Goal: Information Seeking & Learning: Learn about a topic

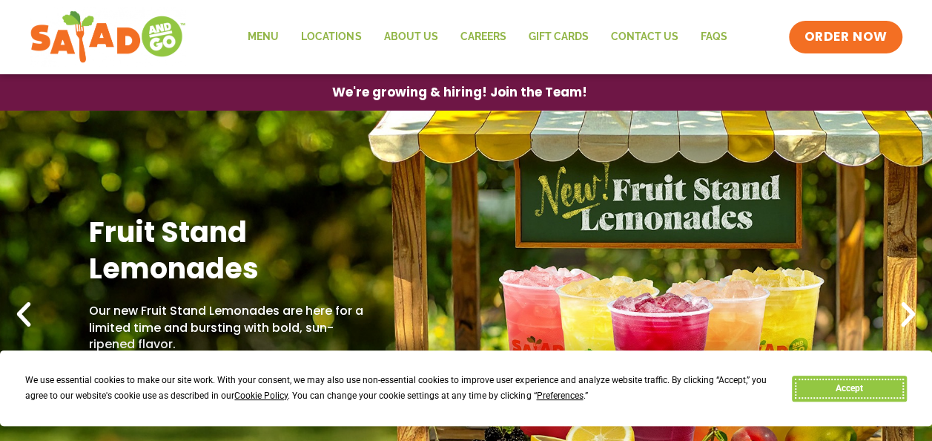
click at [870, 386] on button "Accept" at bounding box center [849, 388] width 114 height 26
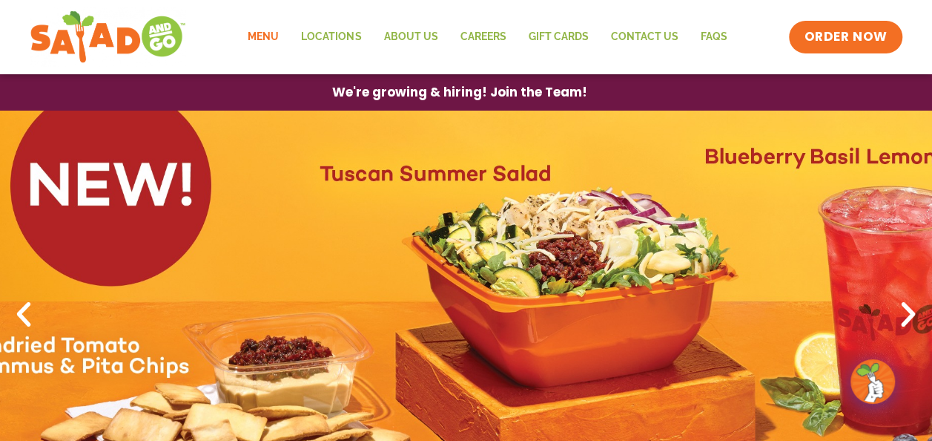
click at [262, 34] on link "Menu" at bounding box center [263, 37] width 53 height 34
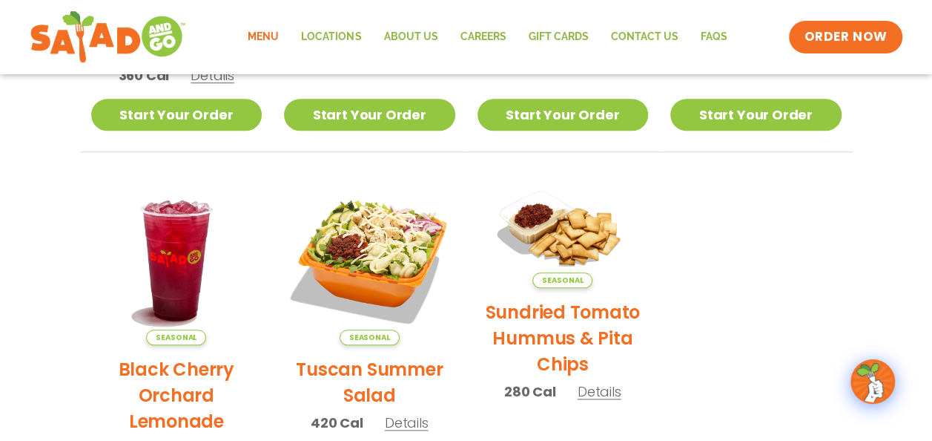
scroll to position [705, 0]
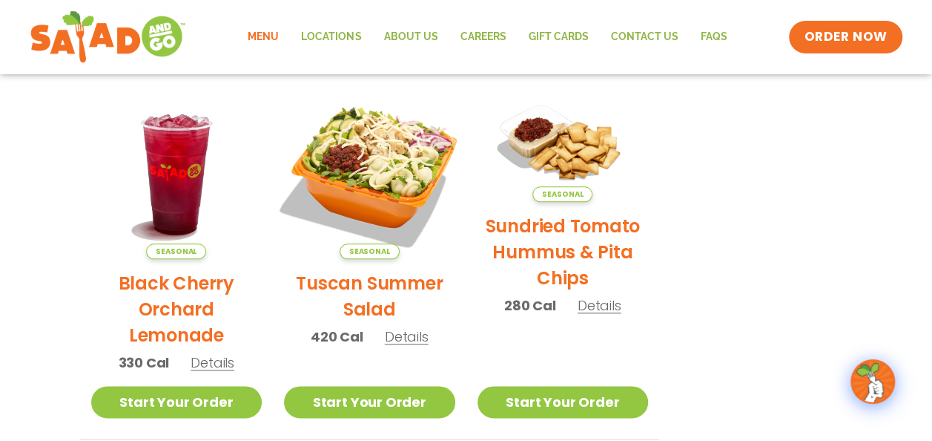
click at [379, 169] on img at bounding box center [369, 173] width 201 height 201
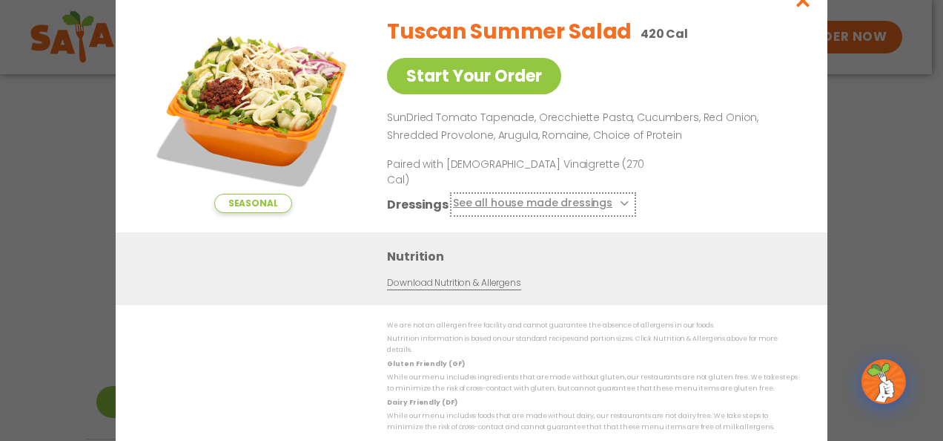
click at [558, 204] on button "See all house made dressings" at bounding box center [543, 204] width 180 height 19
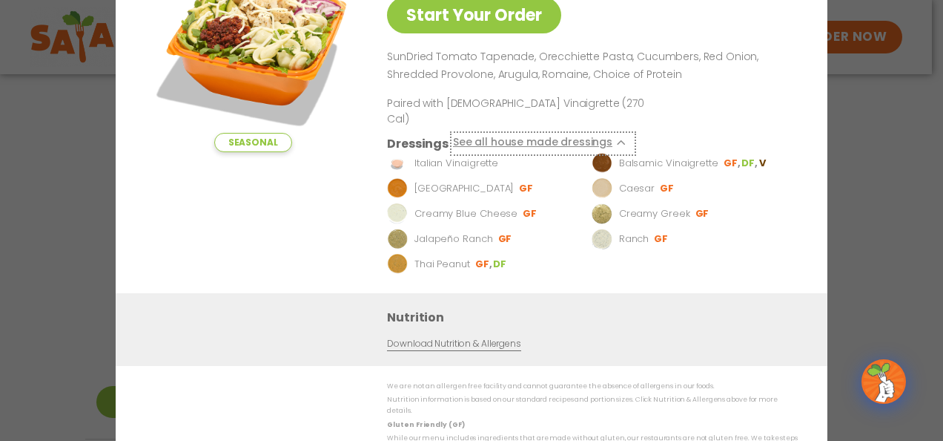
click at [567, 136] on button "See all house made dressings" at bounding box center [543, 143] width 180 height 19
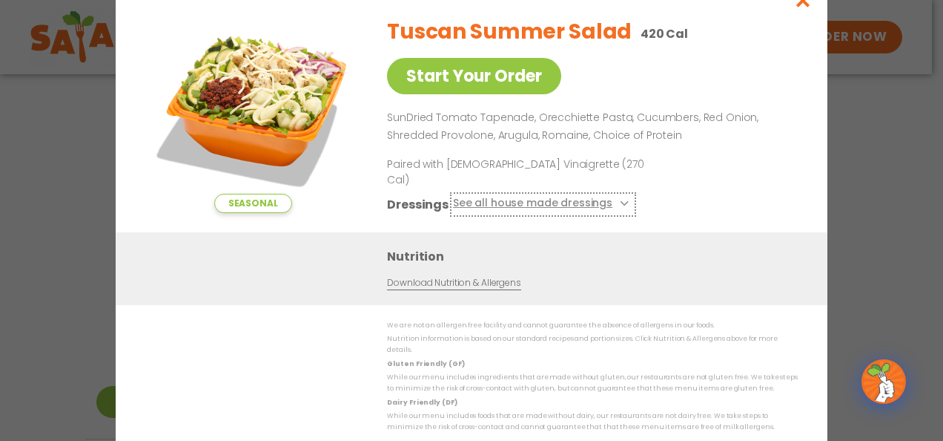
click at [534, 200] on button "See all house made dressings" at bounding box center [543, 204] width 180 height 19
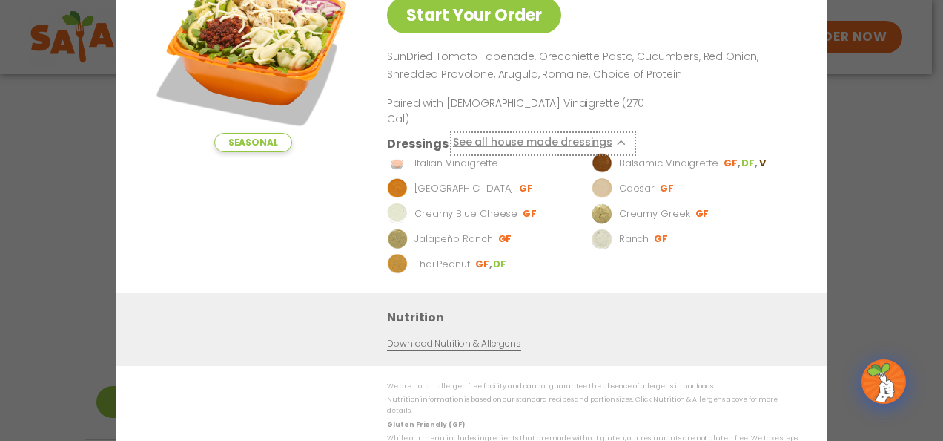
click at [535, 138] on button "See all house made dressings" at bounding box center [543, 143] width 180 height 19
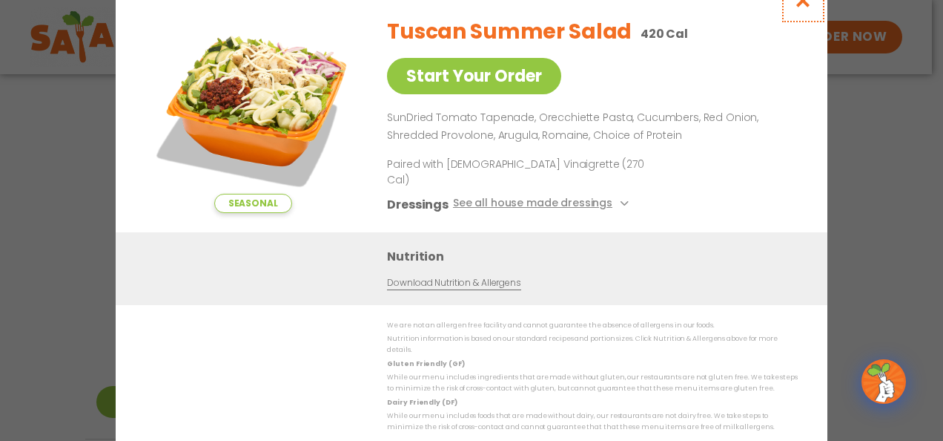
click at [807, 8] on icon "Close modal" at bounding box center [803, 1] width 19 height 16
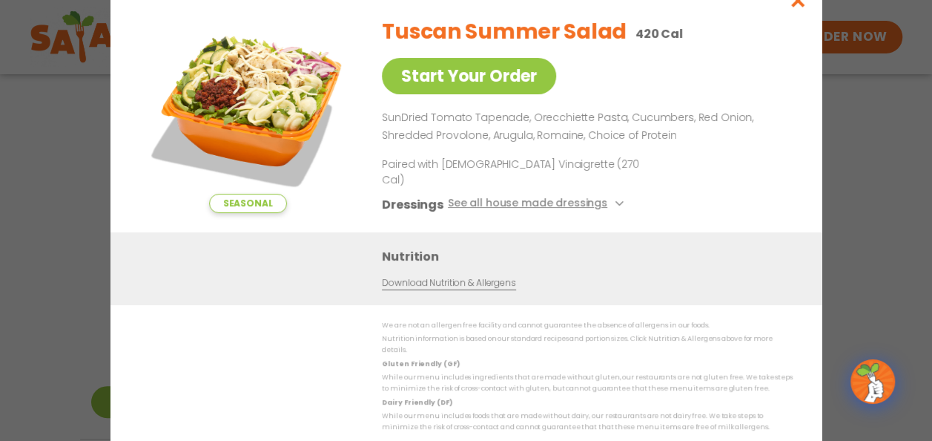
scroll to position [702, 0]
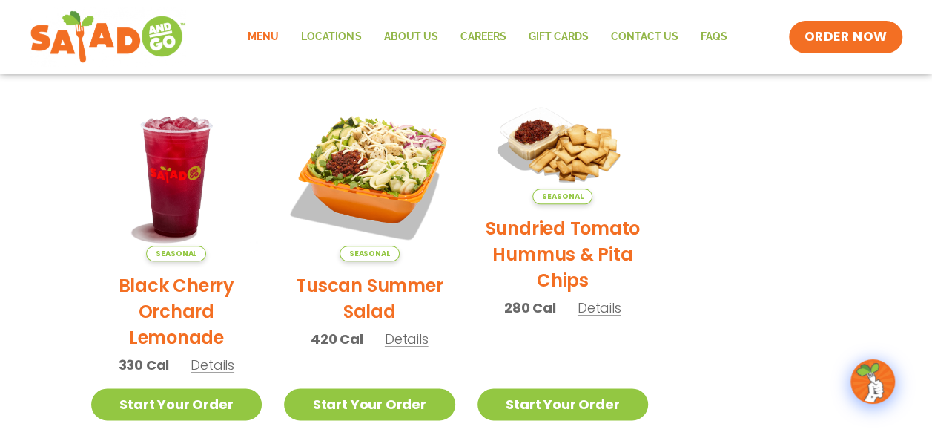
click at [402, 341] on span "Details" at bounding box center [407, 338] width 44 height 19
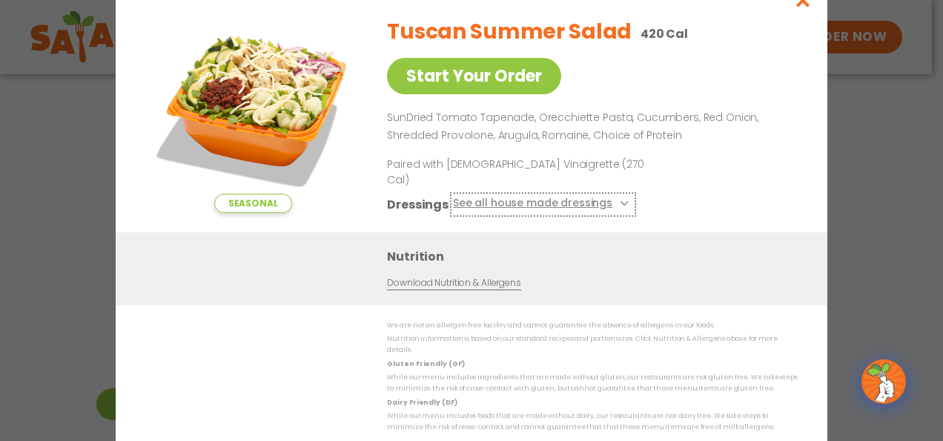
click at [553, 195] on button "See all house made dressings" at bounding box center [543, 204] width 180 height 19
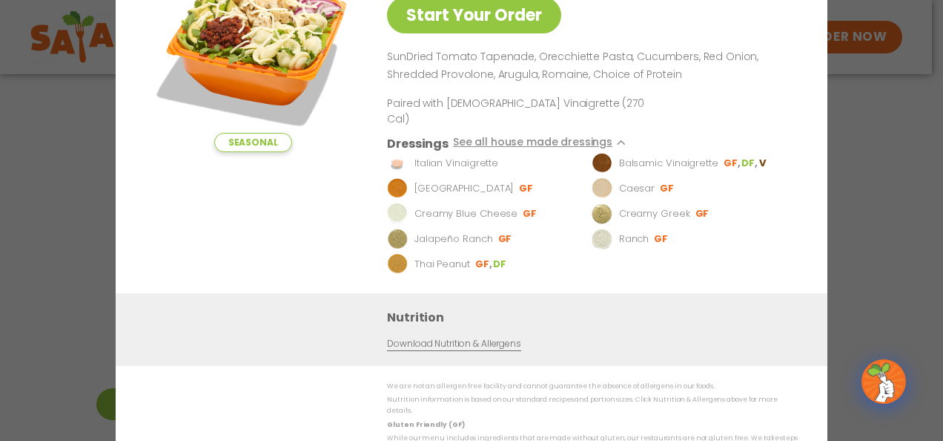
click at [631, 161] on p "Balsamic Vinaigrette" at bounding box center [668, 163] width 99 height 15
click at [573, 147] on button "See all house made dressings" at bounding box center [543, 143] width 180 height 19
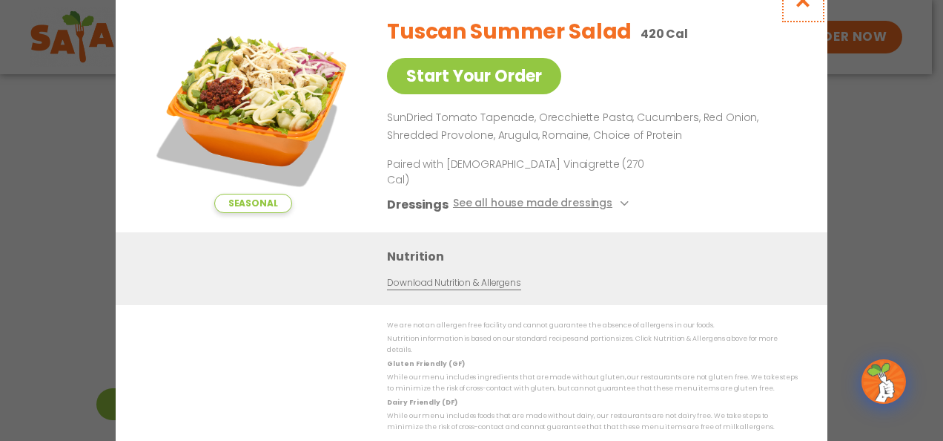
click at [795, 8] on icon "Close modal" at bounding box center [803, 1] width 19 height 16
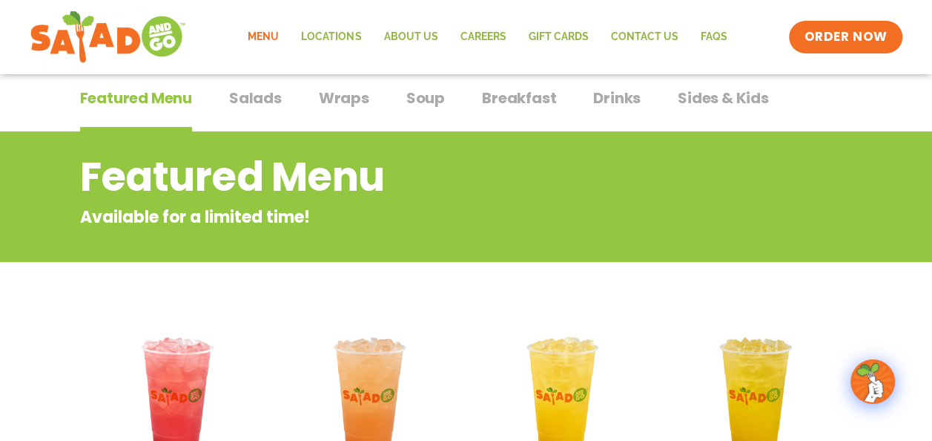
scroll to position [0, 0]
